Goal: Find specific page/section: Find specific page/section

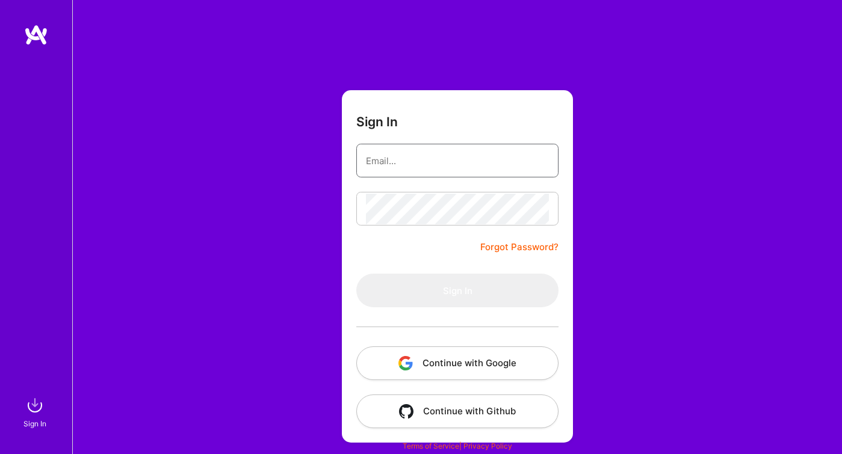
type input "[EMAIL_ADDRESS][DOMAIN_NAME]"
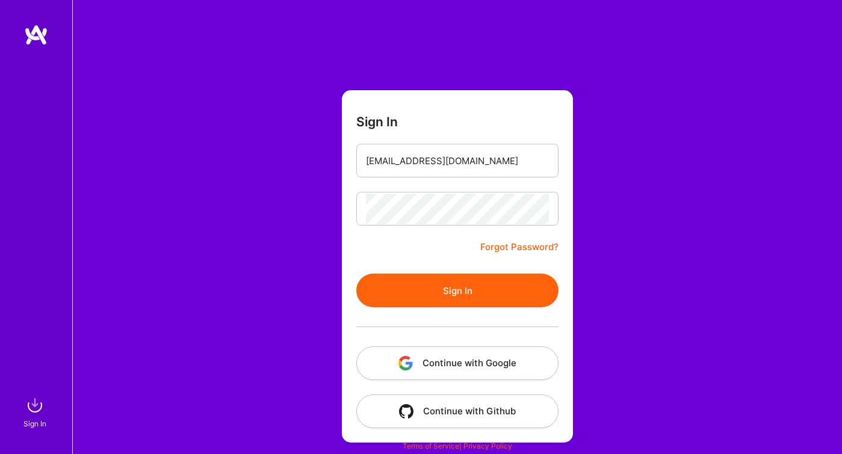
click at [439, 291] on button "Sign In" at bounding box center [457, 291] width 202 height 34
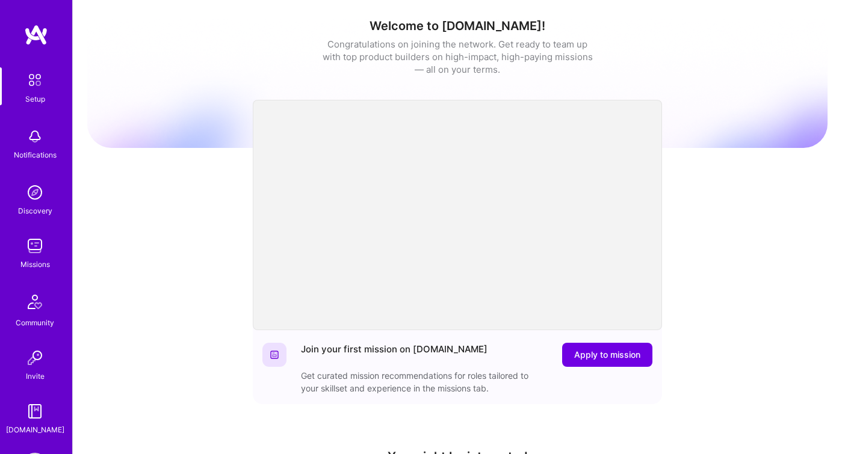
click at [31, 134] on img at bounding box center [35, 137] width 24 height 24
click at [25, 83] on img at bounding box center [34, 79] width 25 height 25
click at [31, 203] on img at bounding box center [35, 193] width 24 height 24
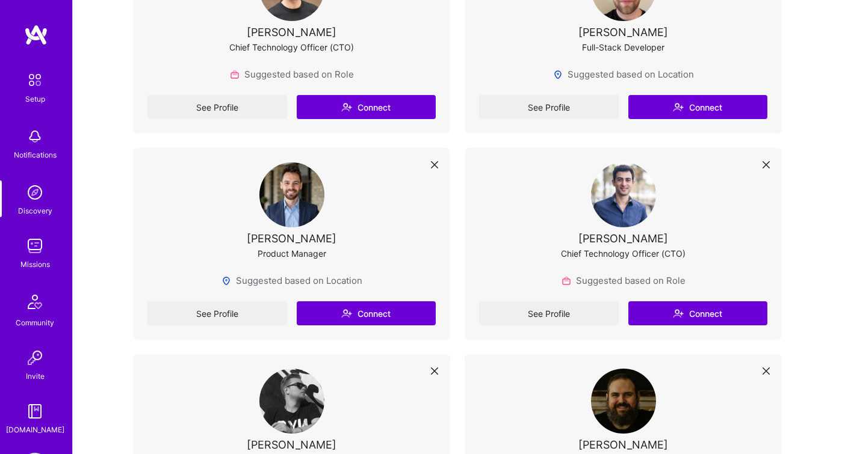
scroll to position [1163, 0]
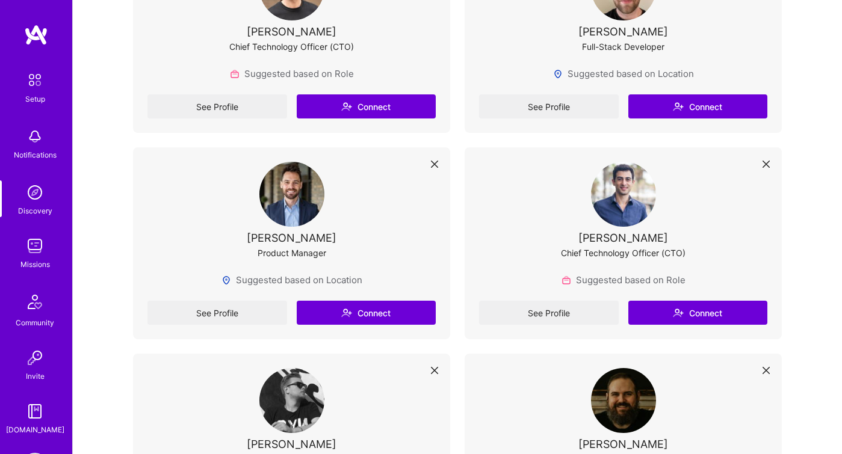
click at [39, 256] on img at bounding box center [35, 246] width 24 height 24
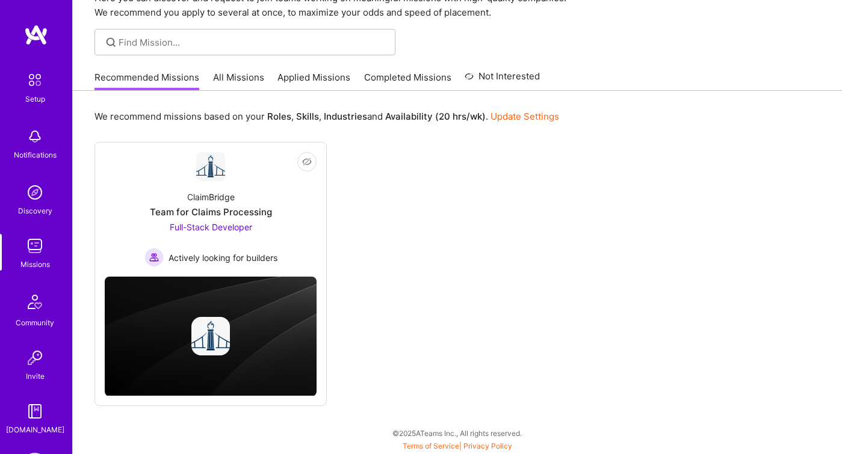
scroll to position [61, 0]
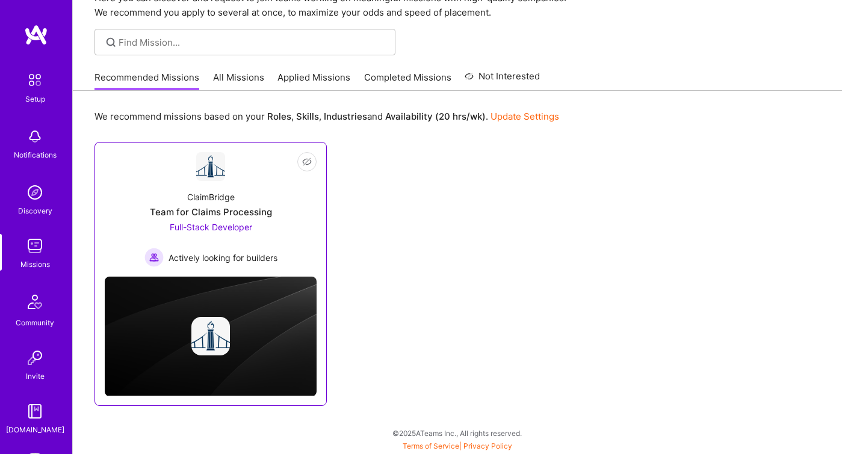
click at [218, 205] on div "ClaimBridge Team for Claims Processing Full-Stack Developer Actively looking fo…" at bounding box center [211, 224] width 212 height 86
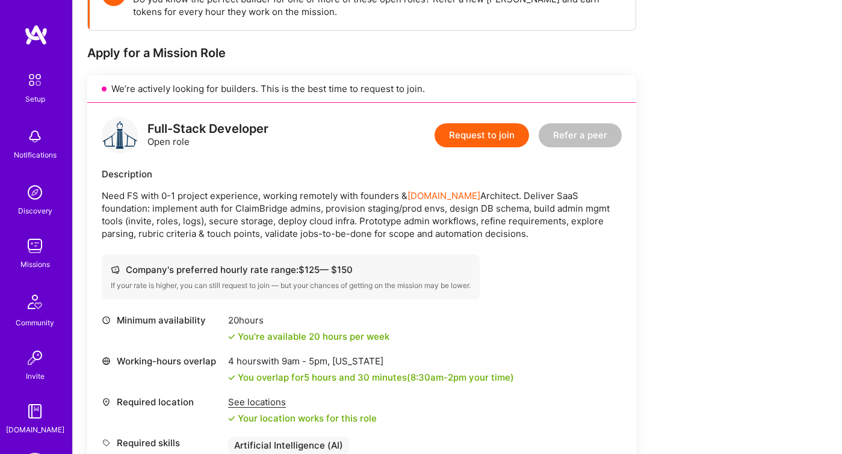
scroll to position [205, 0]
